Goal: Complete application form: Complete application form

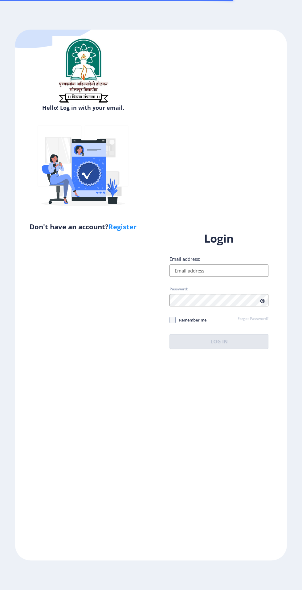
click at [222, 277] on input "Email address:" at bounding box center [219, 271] width 99 height 12
type input "[EMAIL_ADDRESS][DOMAIN_NAME]"
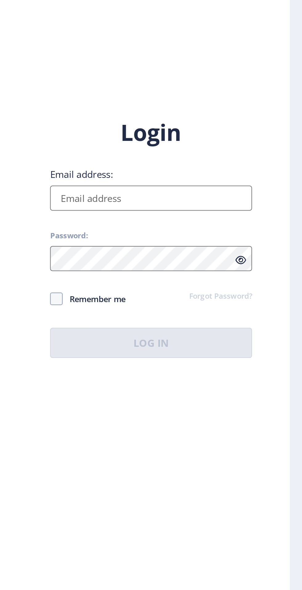
click at [188, 277] on input "Email address:" at bounding box center [219, 271] width 99 height 12
type input "[EMAIL_ADDRESS][DOMAIN_NAME]"
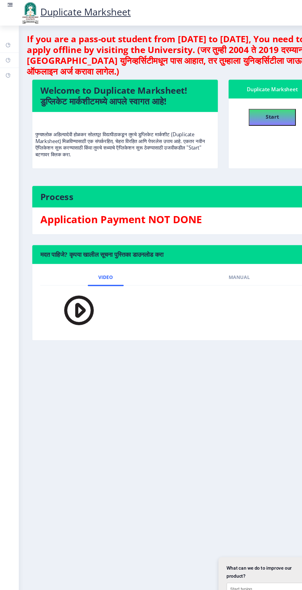
click at [10, 4] on rect at bounding box center [10, 4] width 4 height 1
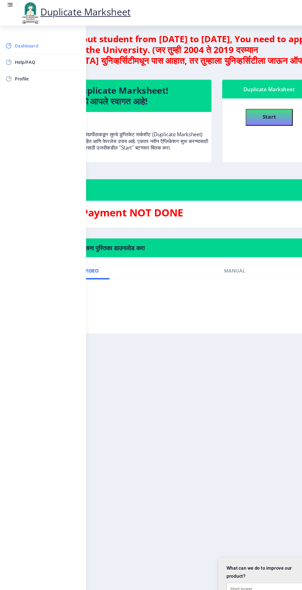
click at [16, 39] on span "Dashboard" at bounding box center [44, 41] width 60 height 7
click at [240, 101] on button "Start" at bounding box center [246, 107] width 43 height 15
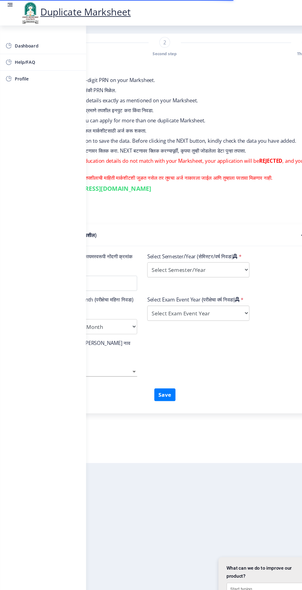
click at [191, 401] on form "सूचना 1. You can find your 6 to 16-digit PRN on your Marksheet. तुमच्या मार्कशी…" at bounding box center [151, 238] width 269 height 354
click at [248, 356] on div "Save" at bounding box center [150, 364] width 247 height 17
click at [9, 6] on rect at bounding box center [9, 6] width 5 height 1
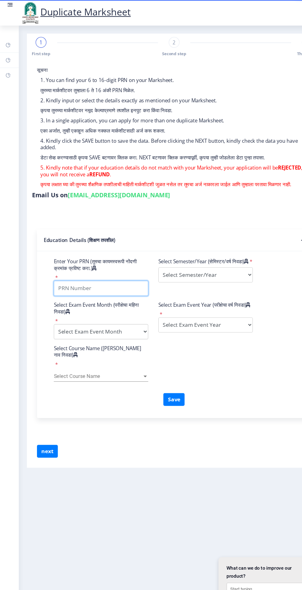
click at [69, 265] on input "Enter Your PRN (तुमचा कायमस्वरूपी नोंदणी क्रमांक प्रविष्ट करा.)" at bounding box center [92, 264] width 87 height 14
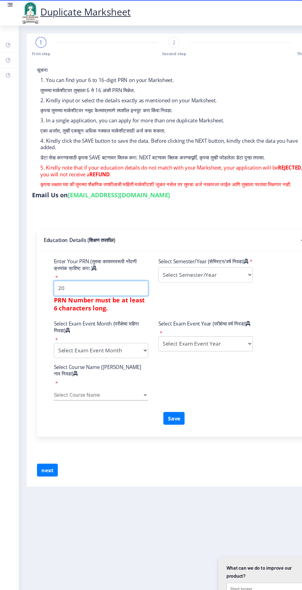
type input "2"
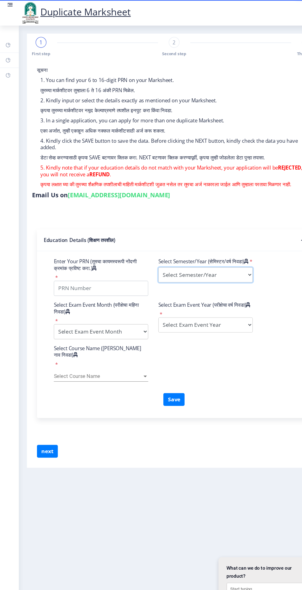
click at [219, 259] on select "Select Semester/Year Semester I Semester II Semester III Semester IV Semester V…" at bounding box center [188, 252] width 87 height 14
select select "Semester VI"
click at [145, 257] on select "Select Semester/Year Semester I Semester II Semester III Semester IV Semester V…" at bounding box center [188, 252] width 87 height 14
click at [133, 302] on select "Select Exam Event Month October March" at bounding box center [92, 304] width 87 height 14
select select "October"
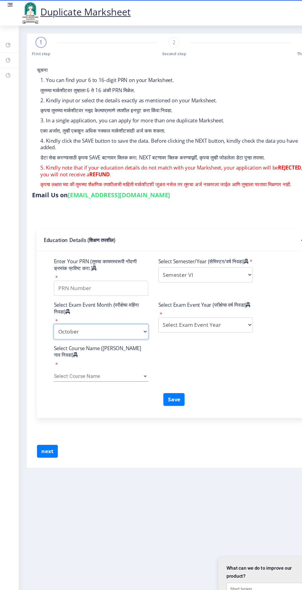
click at [49, 297] on select "Select Exam Event Month October March" at bounding box center [92, 304] width 87 height 14
click at [220, 299] on select "Select Exam Event Year 2025 2024 2023 2022 2021 2020 2019 2018 2017 2016 2015 2…" at bounding box center [188, 298] width 87 height 14
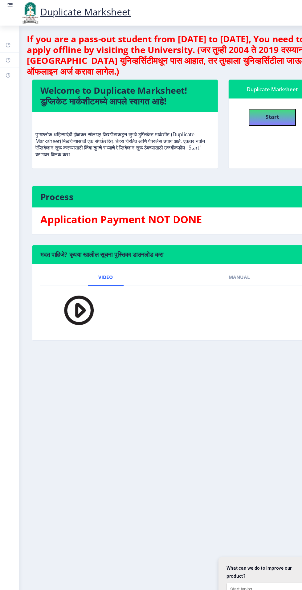
click at [80, 285] on img at bounding box center [68, 284] width 43 height 35
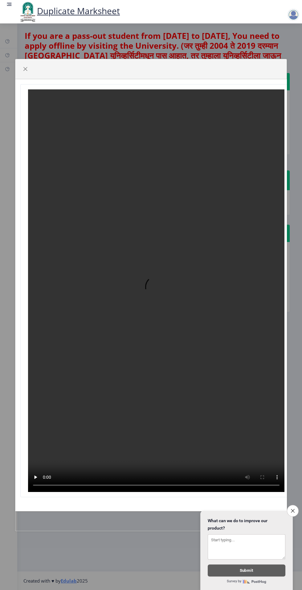
click at [10, 4] on rect at bounding box center [10, 4] width 4 height 1
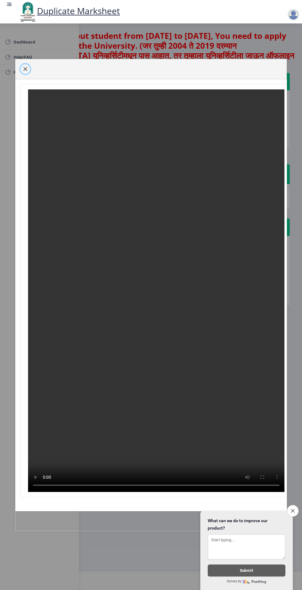
click at [27, 72] on span "button" at bounding box center [25, 69] width 5 height 5
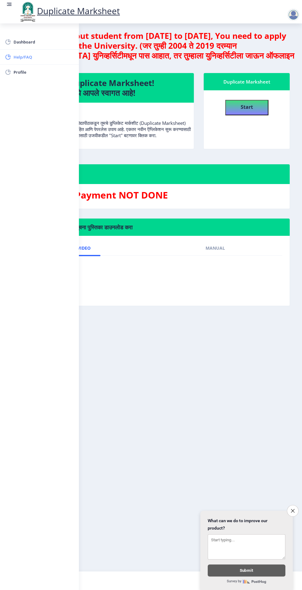
click at [16, 57] on span "Help/FAQ" at bounding box center [44, 56] width 60 height 7
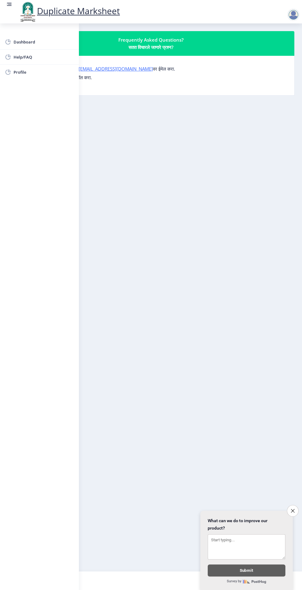
click at [12, 4] on rect at bounding box center [9, 4] width 6 height 6
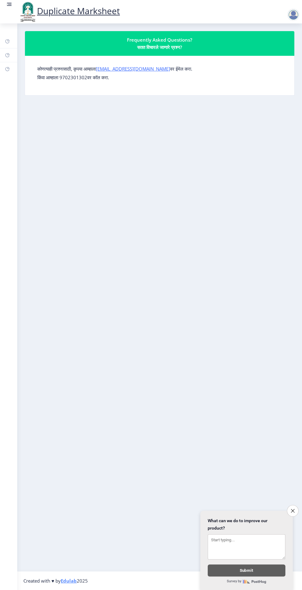
click at [9, 4] on rect at bounding box center [10, 4] width 4 height 1
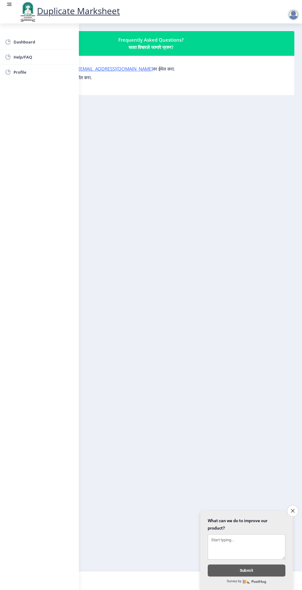
click at [9, 4] on rect at bounding box center [10, 4] width 4 height 1
